Goal: Register for event/course

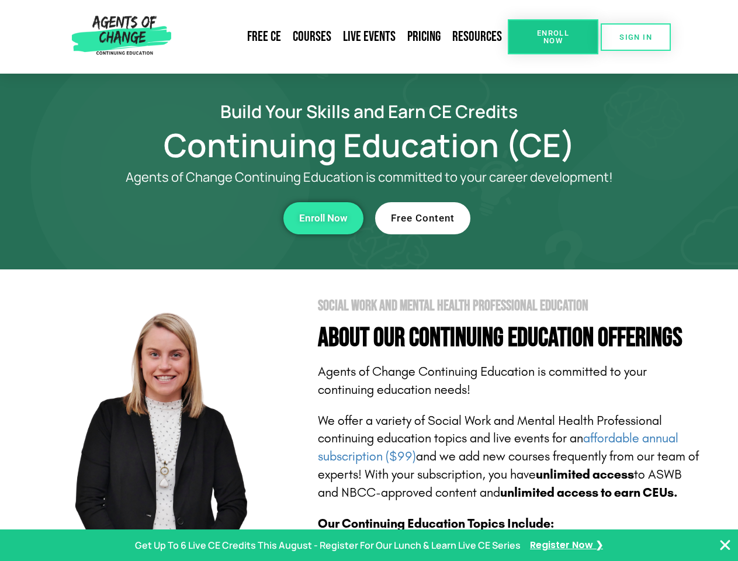
click at [369, 280] on section "Social Work and Mental Health Professional Education About Our Continuing Educa…" at bounding box center [369, 514] width 738 height 491
click at [553, 37] on span "Enroll Now" at bounding box center [552, 36] width 53 height 15
click at [635, 37] on span "SIGN IN" at bounding box center [635, 37] width 33 height 8
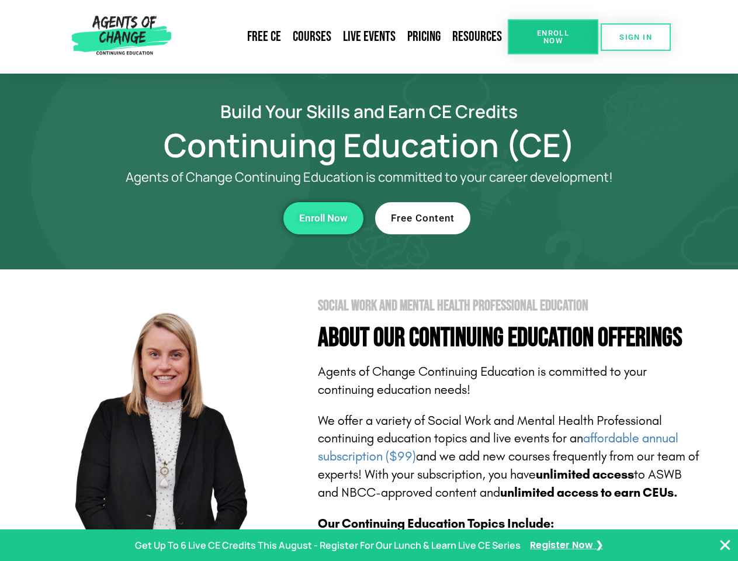
click at [203, 218] on div "Enroll Now" at bounding box center [202, 218] width 321 height 32
click at [323, 218] on span "Enroll Now" at bounding box center [323, 218] width 48 height 10
click at [536, 218] on div "Free Content" at bounding box center [535, 218] width 321 height 32
